Goal: Transaction & Acquisition: Purchase product/service

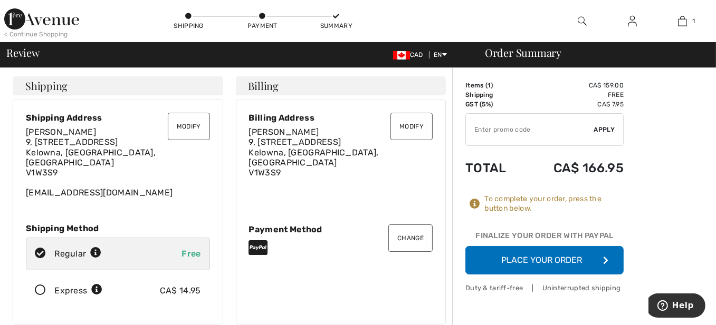
click at [545, 260] on button "Place Your Order" at bounding box center [544, 260] width 158 height 28
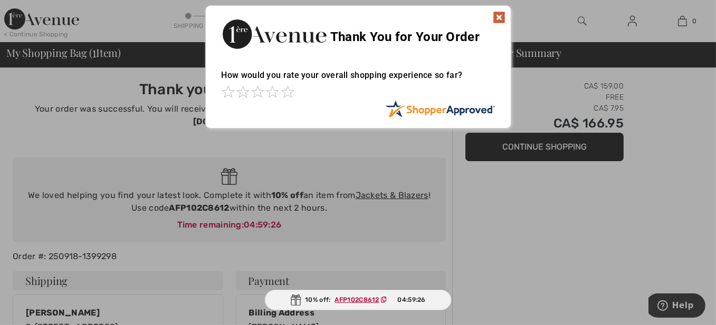
click at [500, 14] on img at bounding box center [498, 17] width 13 height 13
